Goal: Task Accomplishment & Management: Complete application form

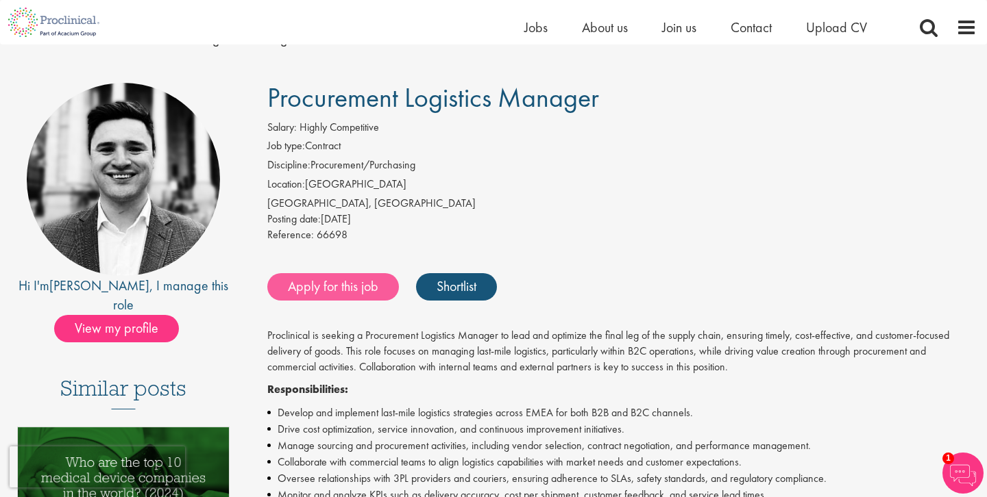
scroll to position [53, 0]
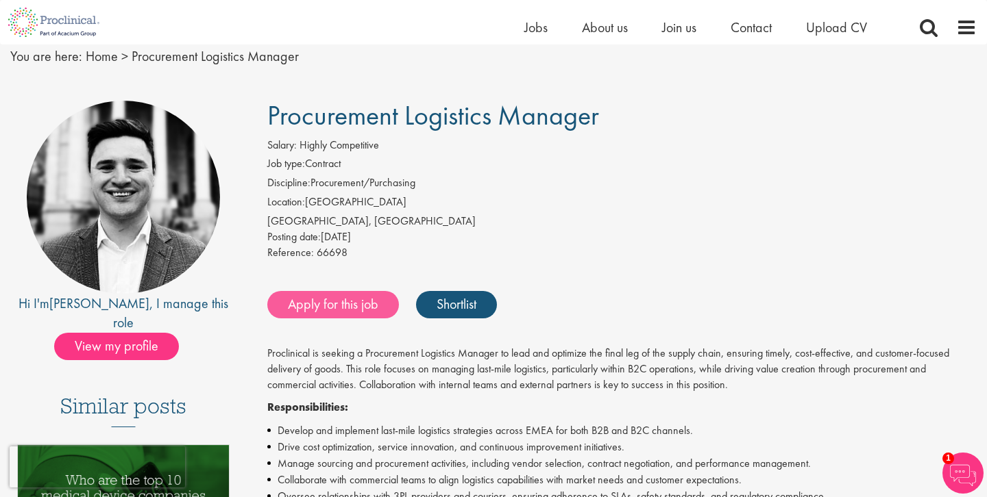
click at [324, 309] on link "Apply for this job" at bounding box center [333, 304] width 132 height 27
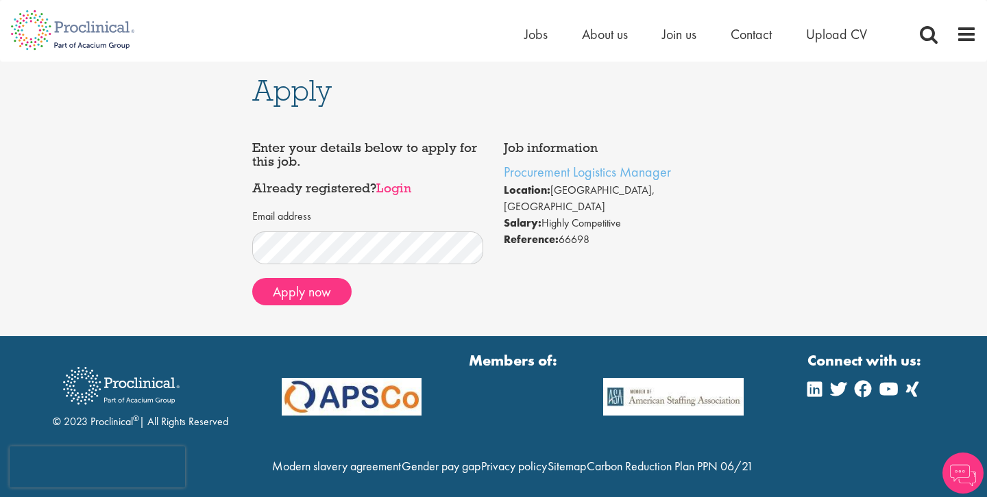
click at [395, 186] on link "Login" at bounding box center [393, 188] width 35 height 16
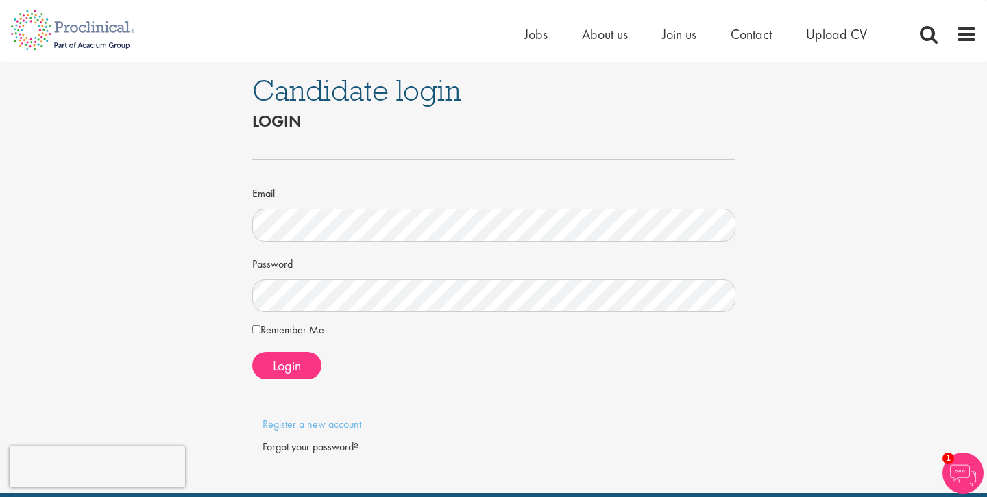
click at [328, 396] on span at bounding box center [493, 397] width 483 height 14
click at [281, 362] on span "Login" at bounding box center [287, 366] width 28 height 18
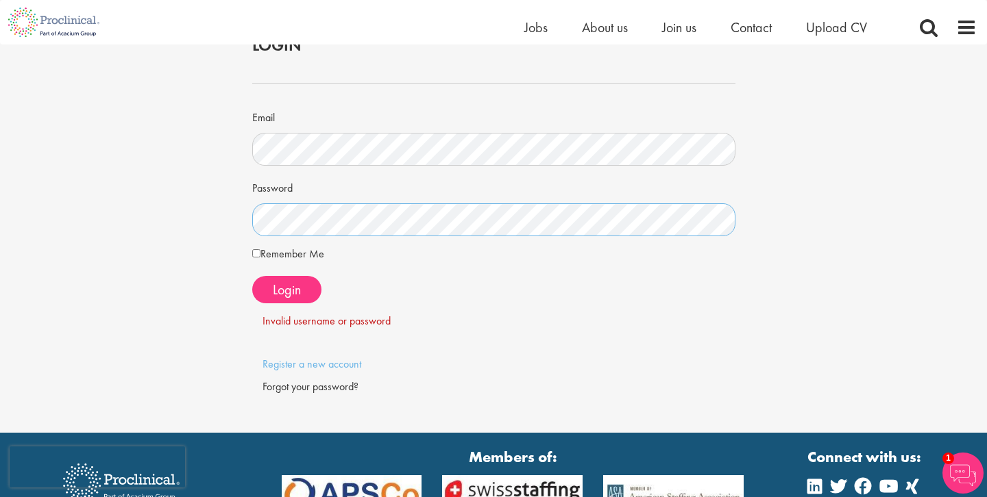
scroll to position [62, 0]
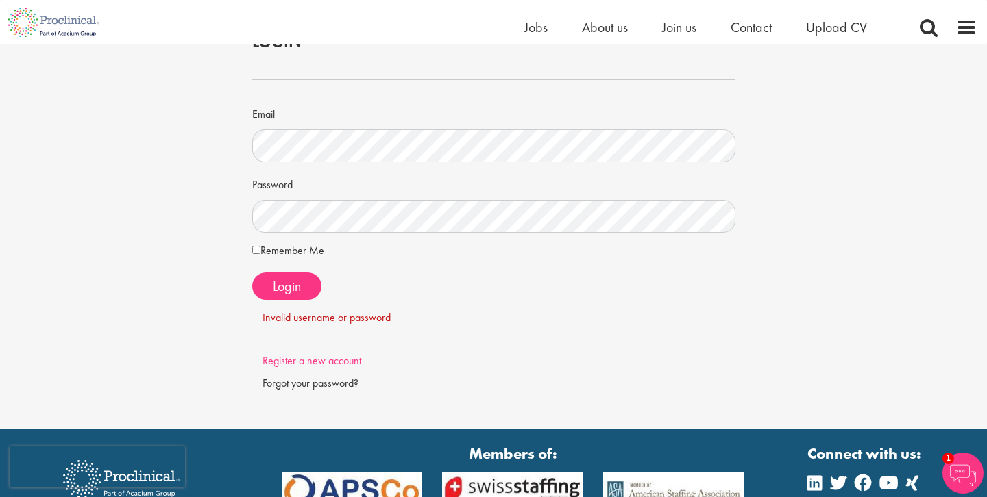
click at [296, 357] on link "Register a new account" at bounding box center [311, 361] width 99 height 14
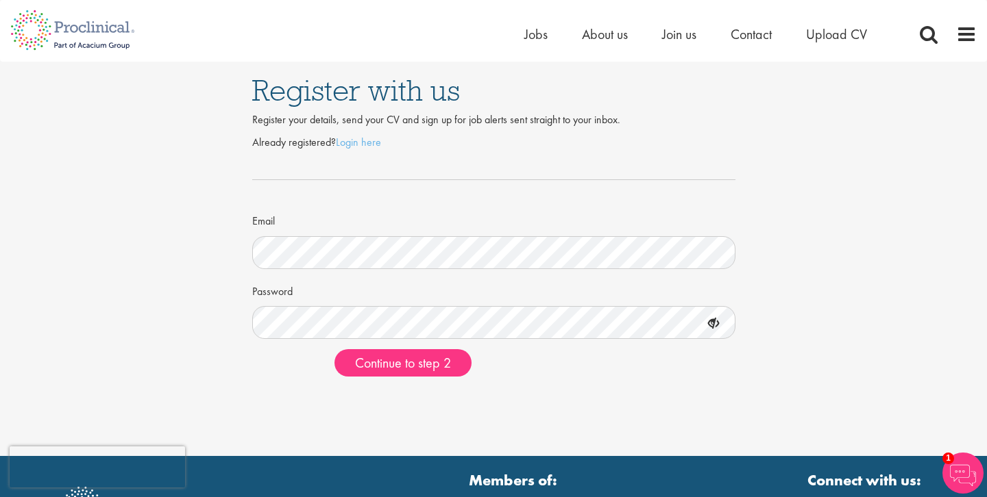
click at [460, 280] on div "Password" at bounding box center [493, 310] width 483 height 60
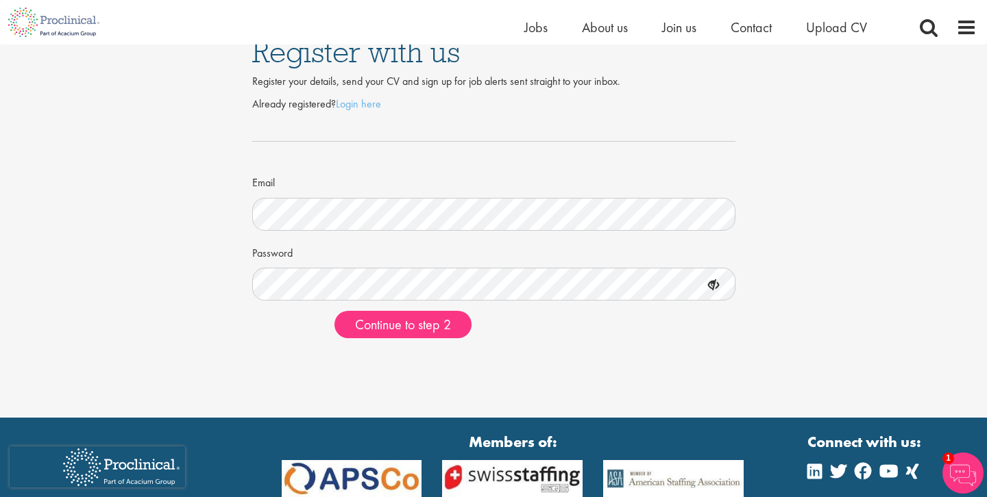
scroll to position [39, 0]
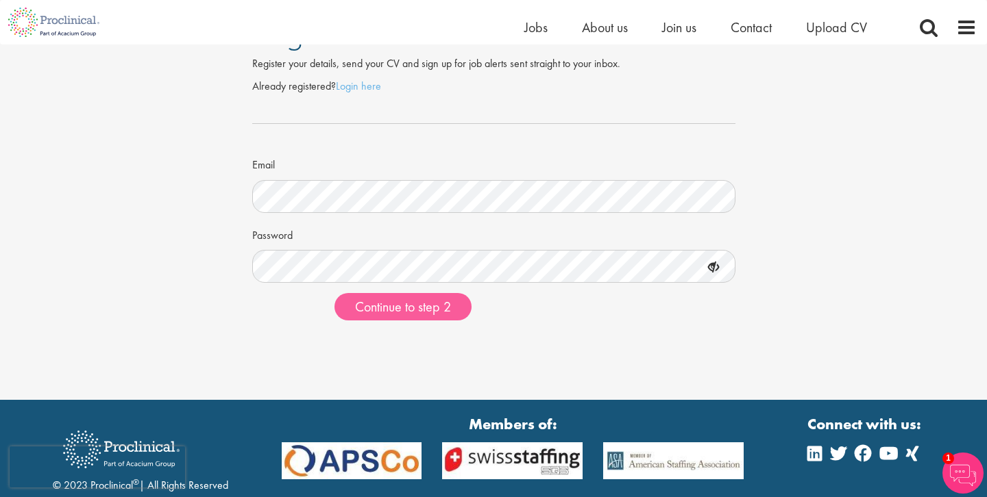
click at [434, 307] on span "Continue to step 2" at bounding box center [403, 307] width 96 height 18
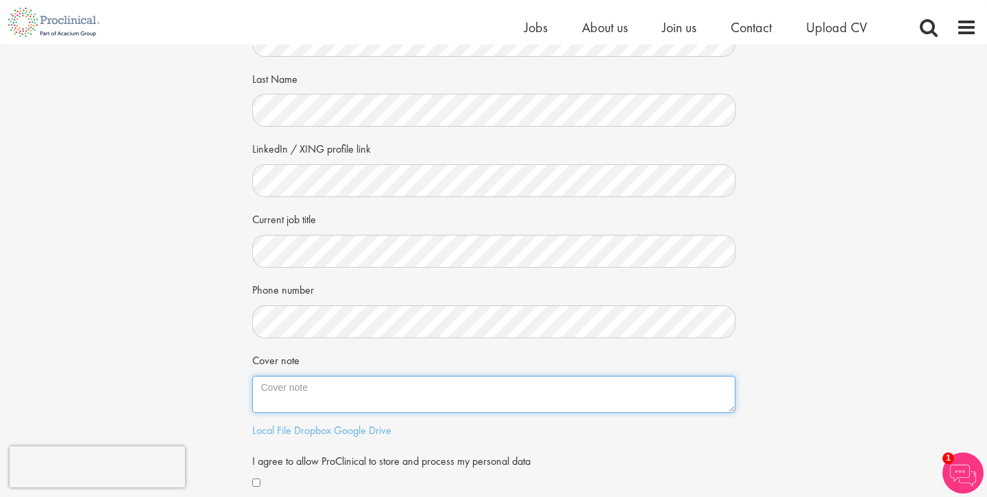
scroll to position [132, 0]
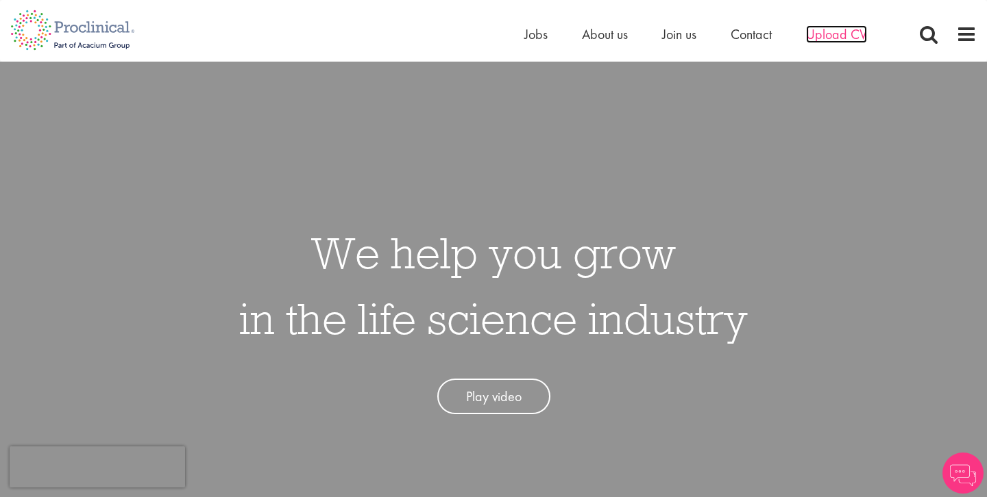
click at [816, 32] on span "Upload CV" at bounding box center [836, 34] width 61 height 18
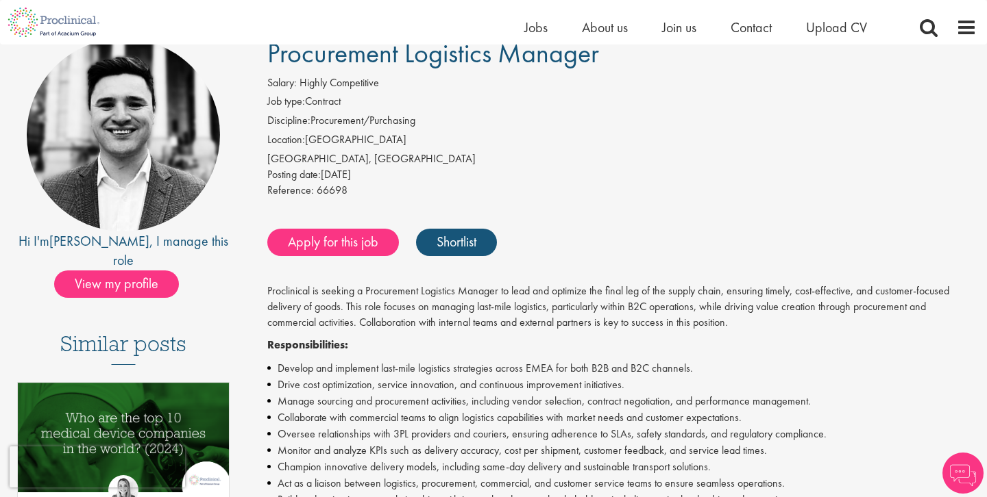
scroll to position [117, 0]
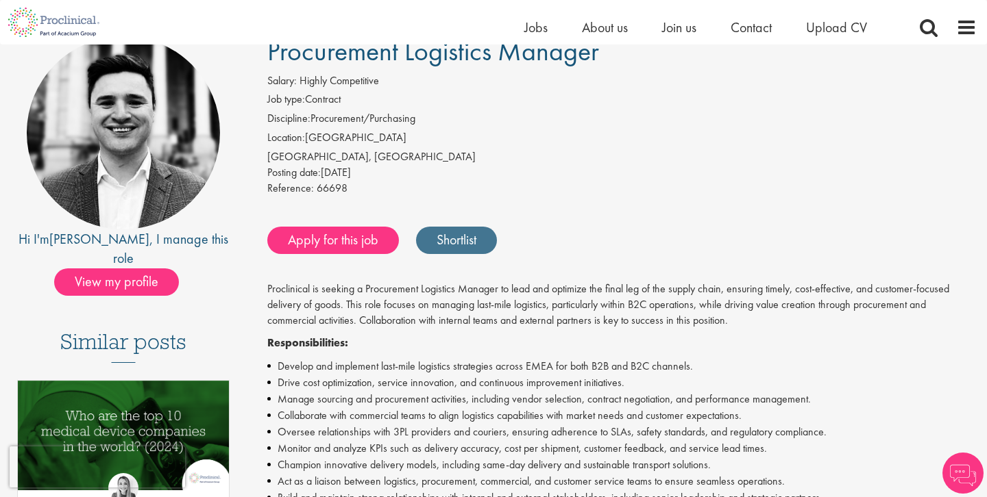
click at [465, 243] on link "Shortlist" at bounding box center [456, 240] width 81 height 27
click at [465, 243] on link "Shortlisted" at bounding box center [463, 240] width 95 height 27
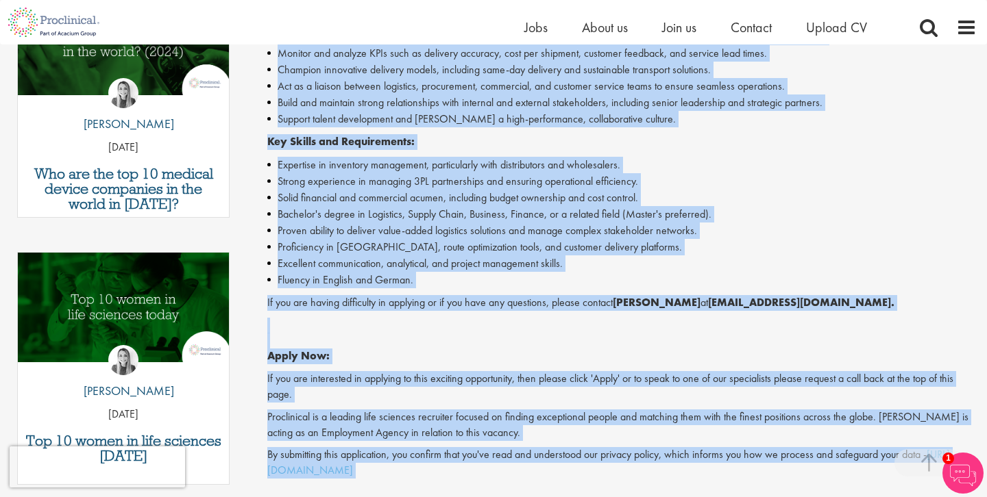
scroll to position [583, 0]
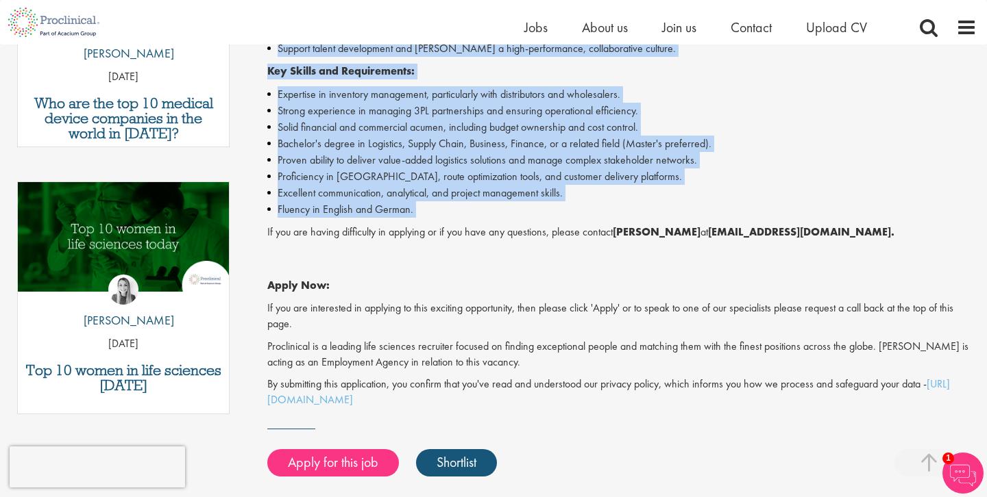
drag, startPoint x: 266, startPoint y: 86, endPoint x: 552, endPoint y: 210, distance: 312.1
click at [552, 210] on div "Procurement Logistics Manager Salary: Highly Competitive Job type: Contract Dis…" at bounding box center [617, 83] width 740 height 1026
copy div "Proclinical is seeking a Procurement Logistics Manager to lead and optimize the…"
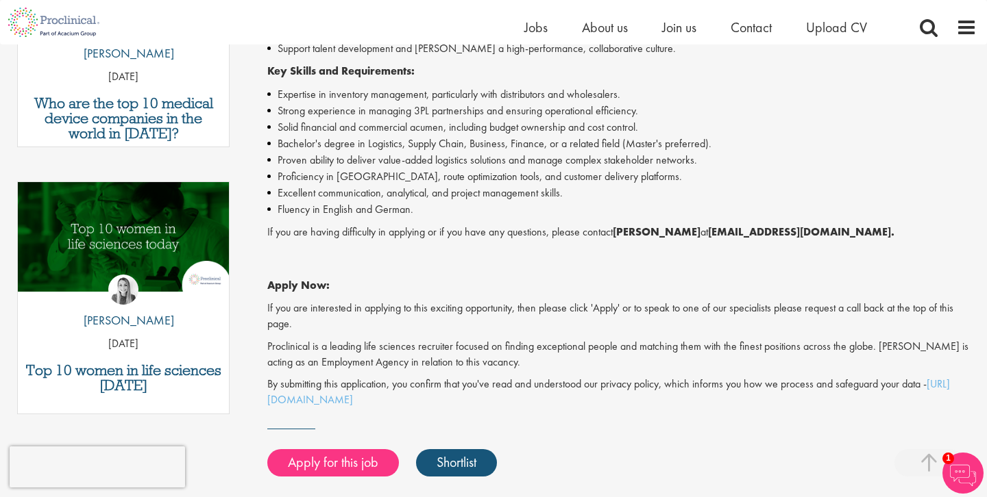
click at [617, 185] on li "Excellent communication, analytical, and project management skills." at bounding box center [621, 193] width 709 height 16
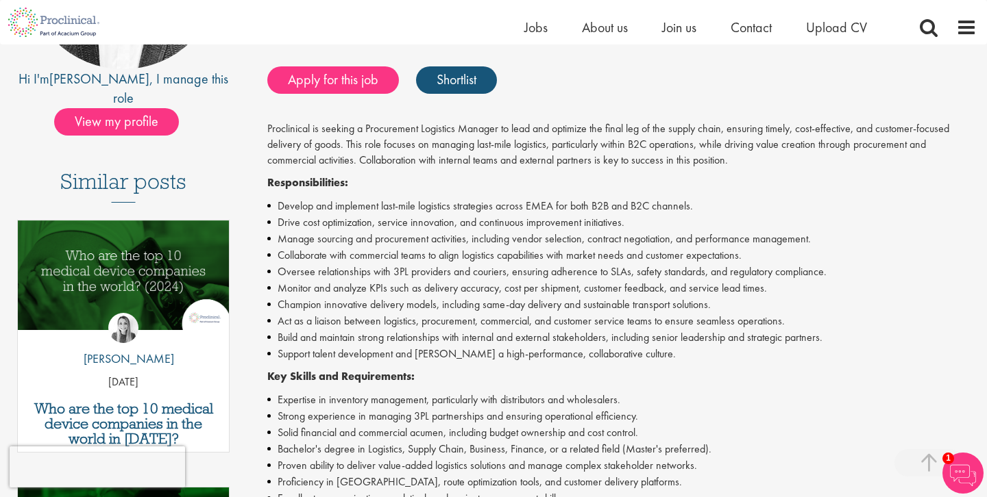
scroll to position [292, 0]
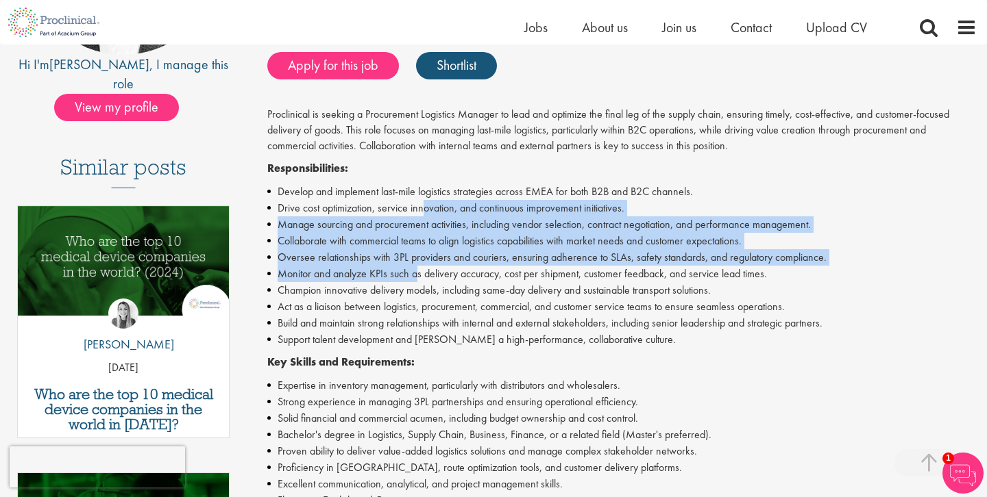
drag, startPoint x: 423, startPoint y: 200, endPoint x: 416, endPoint y: 271, distance: 71.7
click at [416, 271] on ul "Develop and implement last-mile logistics strategies across EMEA for both B2B a…" at bounding box center [621, 266] width 709 height 164
